Goal: Task Accomplishment & Management: Complete application form

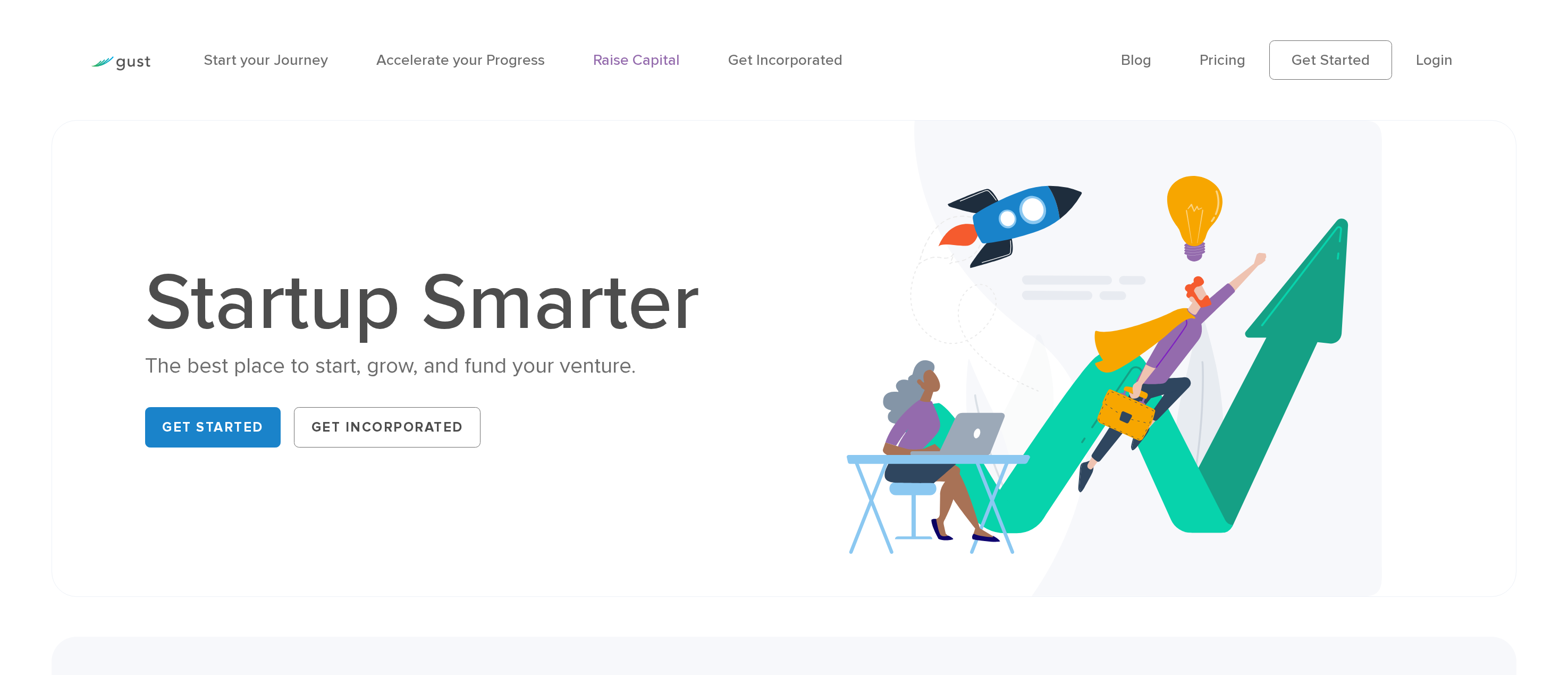
click at [669, 69] on link "Raise Capital" at bounding box center [637, 60] width 87 height 18
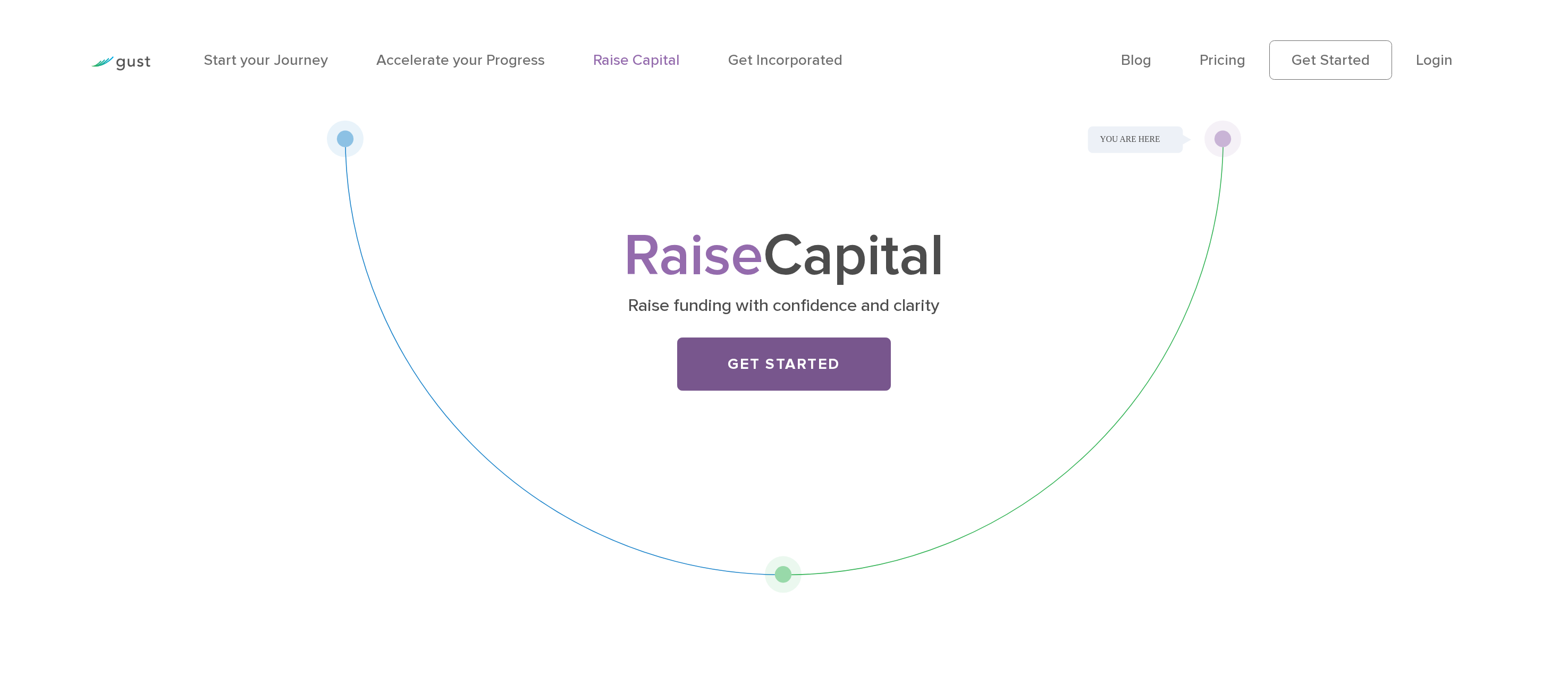
click at [775, 370] on link "Get Started" at bounding box center [784, 364] width 214 height 53
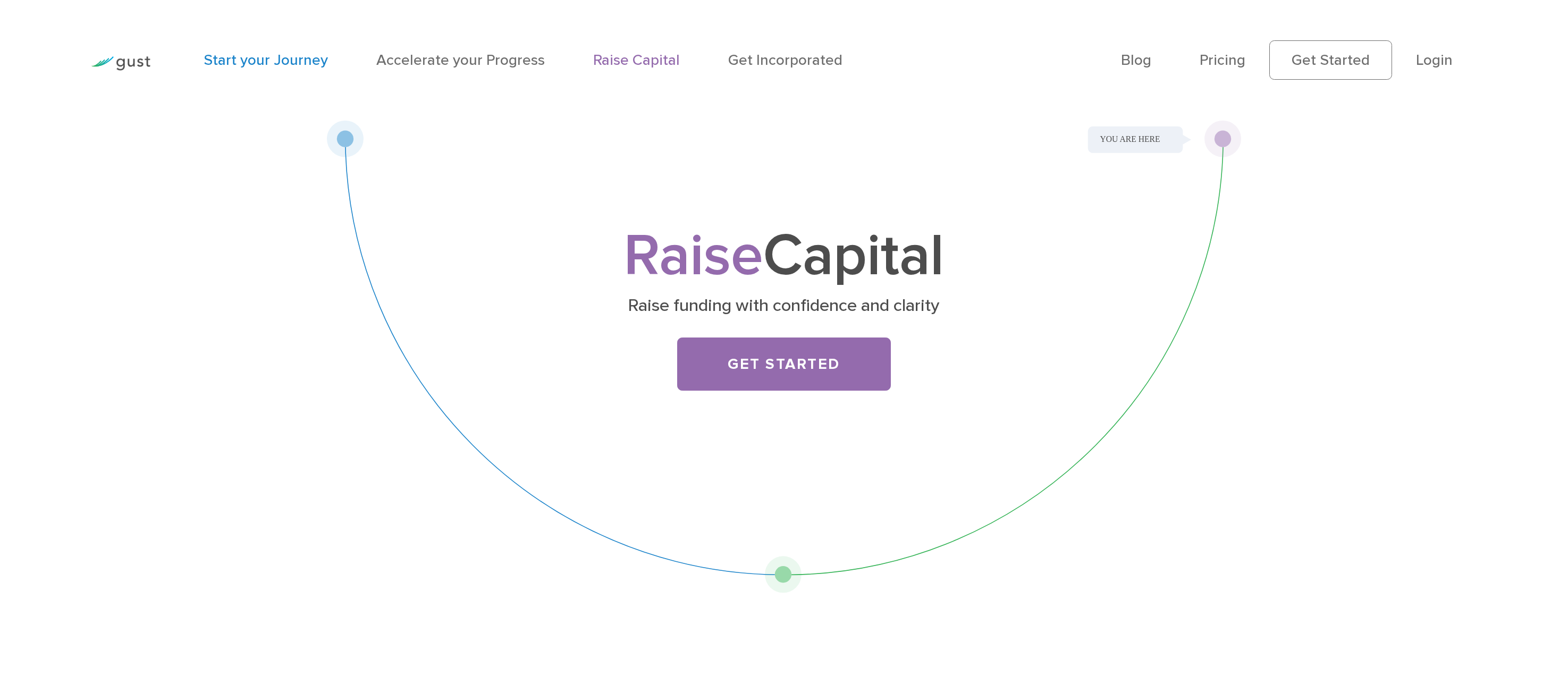
click at [297, 61] on link "Start your Journey" at bounding box center [266, 60] width 124 height 18
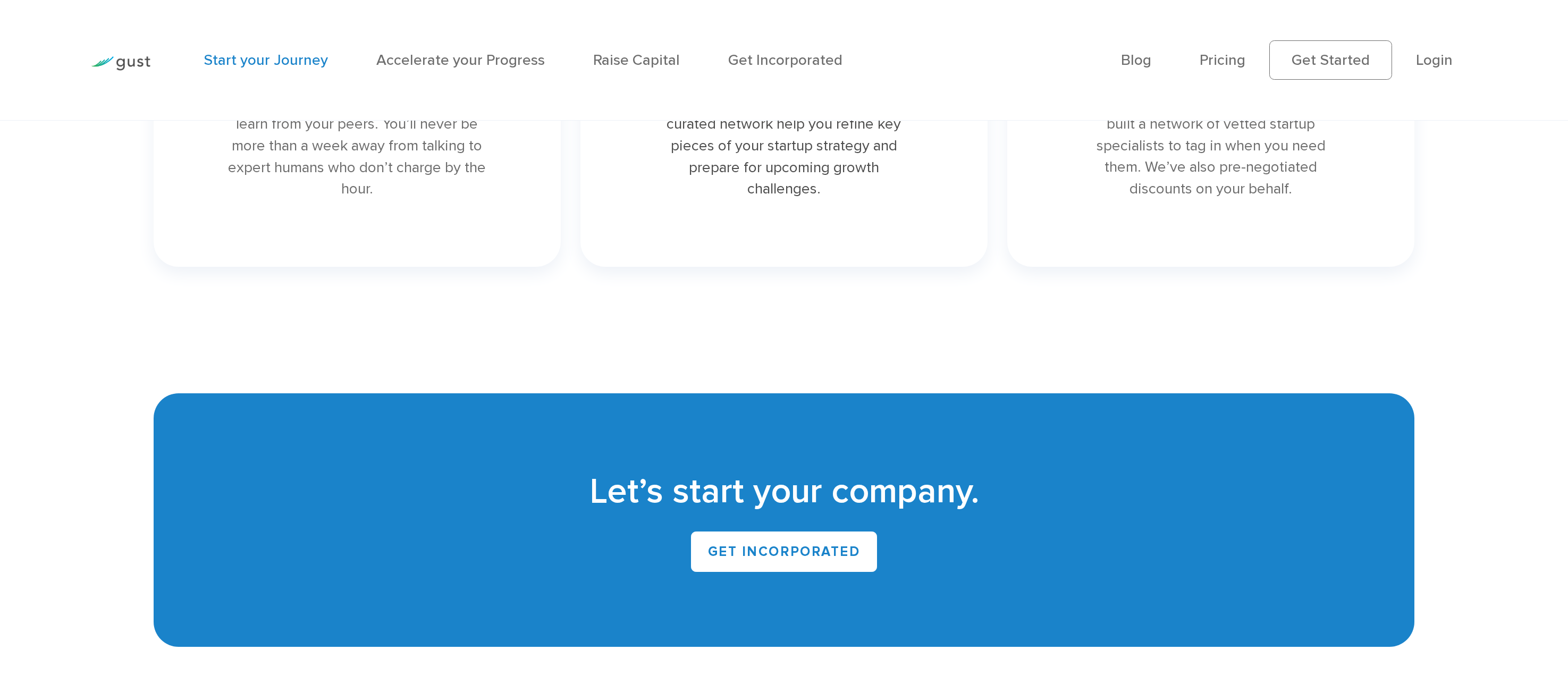
scroll to position [3242, 0]
